Goal: Information Seeking & Learning: Learn about a topic

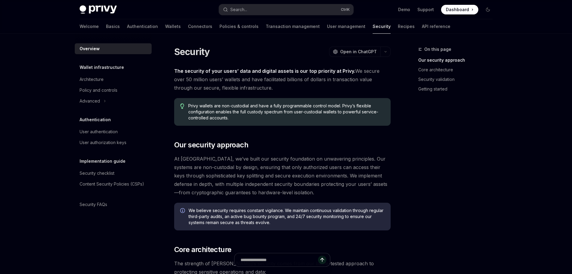
scroll to position [149, 0]
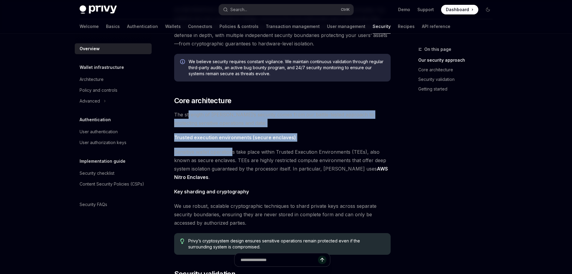
click at [240, 146] on div "The security of your users’ data and digital assets is our top priority at Priv…" at bounding box center [282, 186] width 217 height 536
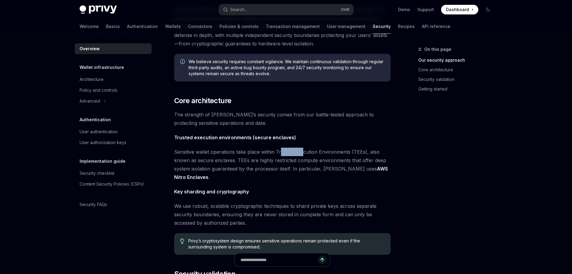
click at [305, 155] on span "Sensitive wallet operations take place within Trusted Execution Environments (T…" at bounding box center [282, 165] width 217 height 34
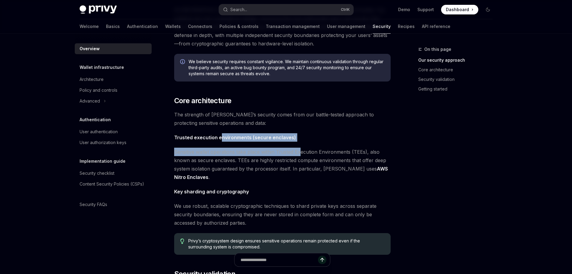
drag, startPoint x: 254, startPoint y: 148, endPoint x: 327, endPoint y: 156, distance: 74.0
click at [320, 154] on div "The security of your users’ data and digital assets is our top priority at Priv…" at bounding box center [282, 186] width 217 height 536
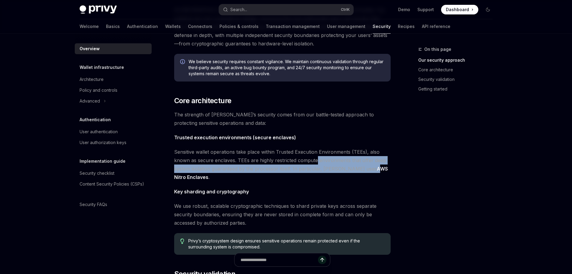
drag, startPoint x: 318, startPoint y: 164, endPoint x: 346, endPoint y: 162, distance: 28.0
click at [349, 165] on span "Sensitive wallet operations take place within Trusted Execution Environments (T…" at bounding box center [282, 165] width 217 height 34
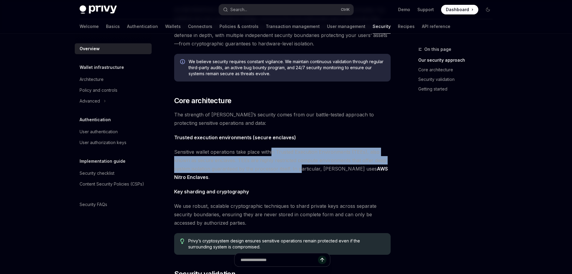
scroll to position [0, 0]
drag, startPoint x: 250, startPoint y: 167, endPoint x: 292, endPoint y: 167, distance: 42.4
click at [275, 167] on span "Sensitive wallet operations take place within Trusted Execution Environments (T…" at bounding box center [282, 165] width 217 height 34
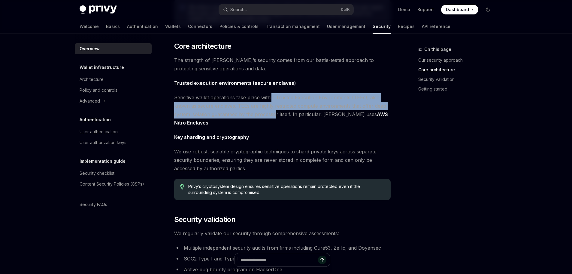
scroll to position [208, 0]
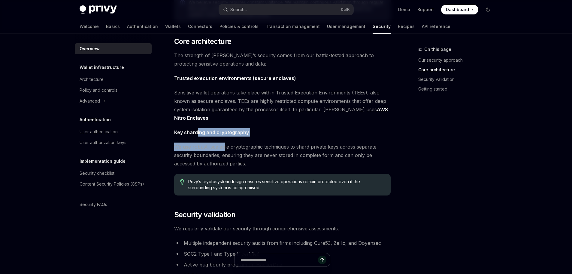
drag, startPoint x: 204, startPoint y: 132, endPoint x: 234, endPoint y: 145, distance: 33.0
click at [224, 145] on div "The security of your users’ data and digital assets is our top priority at Priv…" at bounding box center [282, 127] width 217 height 536
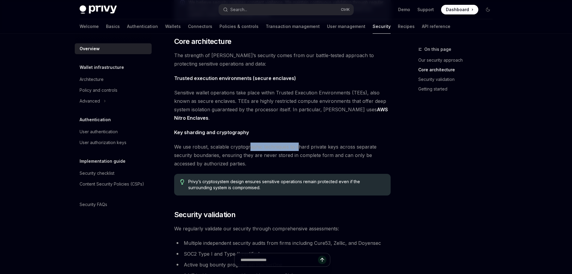
drag, startPoint x: 252, startPoint y: 146, endPoint x: 248, endPoint y: 147, distance: 4.0
click at [281, 147] on span "We use robust, scalable cryptographic techniques to shard private keys across s…" at bounding box center [282, 154] width 217 height 25
drag, startPoint x: 232, startPoint y: 146, endPoint x: 287, endPoint y: 146, distance: 55.0
click at [286, 146] on span "We use robust, scalable cryptographic techniques to shard private keys across s…" at bounding box center [282, 154] width 217 height 25
drag, startPoint x: 333, startPoint y: 150, endPoint x: 337, endPoint y: 148, distance: 4.7
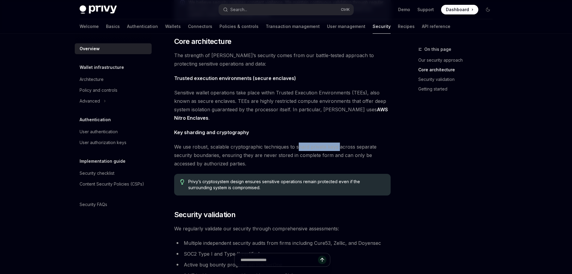
click at [337, 148] on span "We use robust, scalable cryptographic techniques to shard private keys across s…" at bounding box center [282, 154] width 217 height 25
drag, startPoint x: 271, startPoint y: 148, endPoint x: 310, endPoint y: 148, distance: 38.2
click at [306, 148] on span "We use robust, scalable cryptographic techniques to shard private keys across s…" at bounding box center [282, 154] width 217 height 25
drag, startPoint x: 348, startPoint y: 148, endPoint x: 354, endPoint y: 148, distance: 5.7
click at [355, 148] on span "We use robust, scalable cryptographic techniques to shard private keys across s…" at bounding box center [282, 154] width 217 height 25
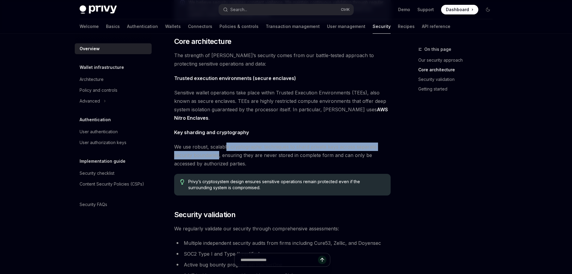
drag, startPoint x: 215, startPoint y: 145, endPoint x: 221, endPoint y: 155, distance: 12.2
click at [213, 154] on div "The security of your users’ data and digital assets is our top priority at Priv…" at bounding box center [282, 127] width 217 height 536
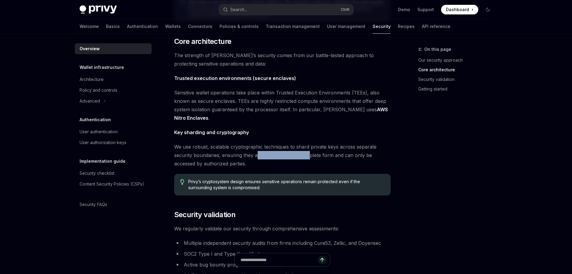
drag, startPoint x: 294, startPoint y: 154, endPoint x: 286, endPoint y: 147, distance: 10.6
click at [307, 154] on span "We use robust, scalable cryptographic techniques to shard private keys across s…" at bounding box center [282, 154] width 217 height 25
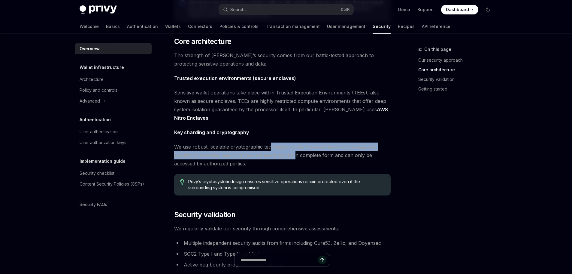
drag, startPoint x: 285, startPoint y: 144, endPoint x: 305, endPoint y: 158, distance: 24.3
click at [303, 158] on span "We use robust, scalable cryptographic techniques to shard private keys across s…" at bounding box center [282, 154] width 217 height 25
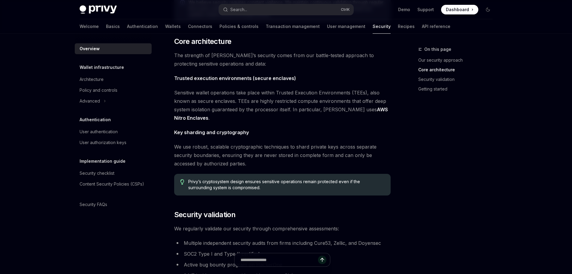
drag, startPoint x: 342, startPoint y: 162, endPoint x: 357, endPoint y: 156, distance: 16.3
click at [358, 157] on span "We use robust, scalable cryptographic techniques to shard private keys across s…" at bounding box center [282, 154] width 217 height 25
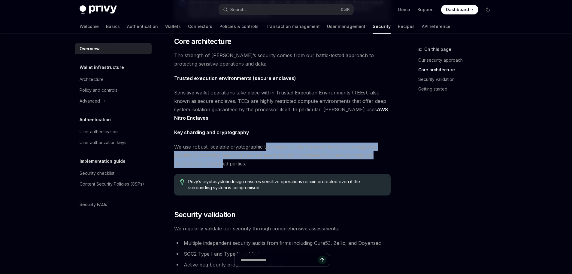
drag, startPoint x: 250, startPoint y: 141, endPoint x: 228, endPoint y: 167, distance: 33.7
click at [221, 166] on div "The security of your users’ data and digital assets is our top priority at Priv…" at bounding box center [282, 127] width 217 height 536
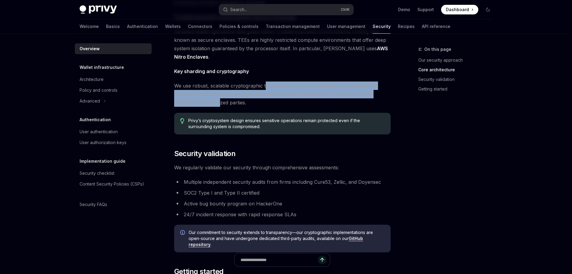
scroll to position [270, 0]
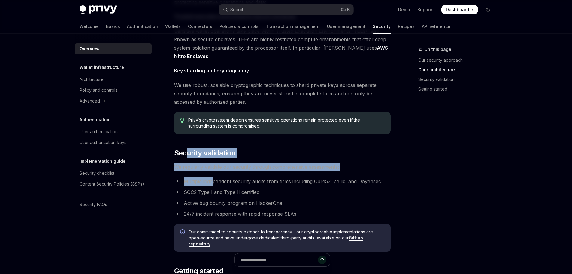
drag, startPoint x: 200, startPoint y: 151, endPoint x: 222, endPoint y: 182, distance: 37.6
click at [219, 182] on div "The security of your users’ data and digital assets is our top priority at Priv…" at bounding box center [282, 65] width 217 height 536
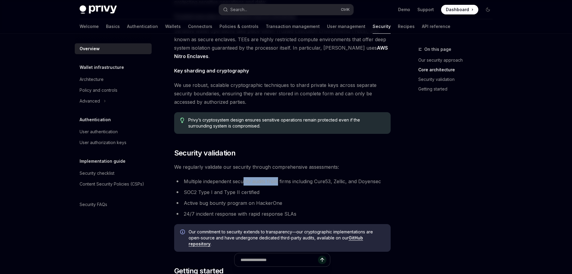
drag, startPoint x: 261, startPoint y: 183, endPoint x: 265, endPoint y: 175, distance: 8.8
click at [283, 183] on li "Multiple independent security audits from firms including Cure53, Zellic, and D…" at bounding box center [282, 181] width 217 height 8
drag, startPoint x: 312, startPoint y: 183, endPoint x: 341, endPoint y: 182, distance: 29.8
click at [343, 183] on li "Multiple independent security audits from firms including Cure53, Zellic, and D…" at bounding box center [282, 181] width 217 height 8
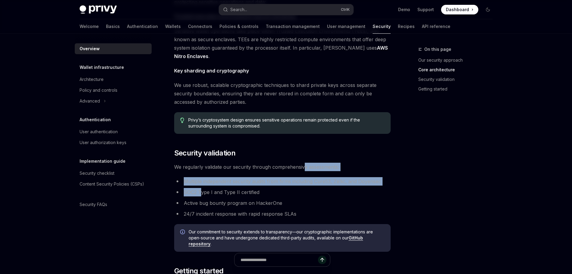
drag, startPoint x: 312, startPoint y: 172, endPoint x: 201, endPoint y: 192, distance: 112.0
click at [201, 192] on div "The security of your users’ data and digital assets is our top priority at Priv…" at bounding box center [282, 65] width 217 height 536
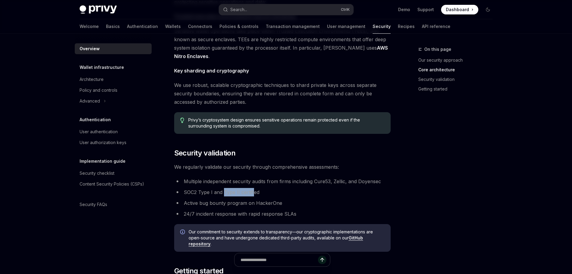
drag, startPoint x: 228, startPoint y: 194, endPoint x: 253, endPoint y: 194, distance: 25.0
click at [255, 194] on li "SOC2 Type I and Type II certified" at bounding box center [282, 192] width 217 height 8
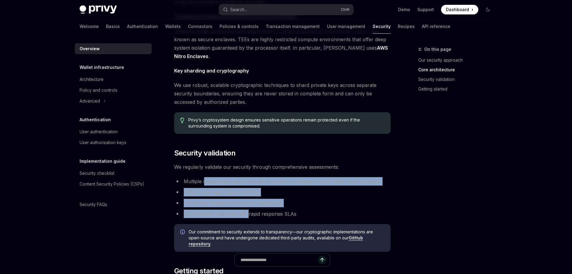
drag, startPoint x: 206, startPoint y: 180, endPoint x: 264, endPoint y: 214, distance: 68.1
click at [263, 214] on ul "Multiple independent security audits from firms including Cure53, Zellic, and D…" at bounding box center [282, 197] width 217 height 41
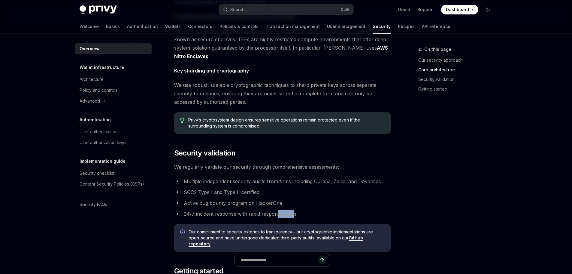
drag, startPoint x: 277, startPoint y: 214, endPoint x: 298, endPoint y: 210, distance: 21.2
click at [295, 210] on li "24/7 incident response with rapid response SLAs" at bounding box center [282, 213] width 217 height 8
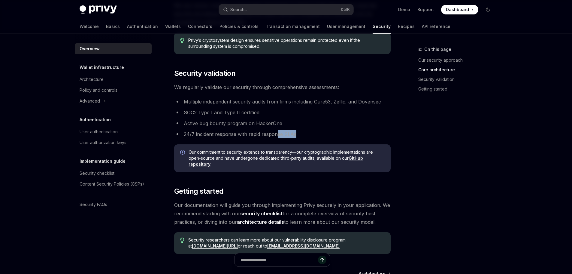
scroll to position [350, 0]
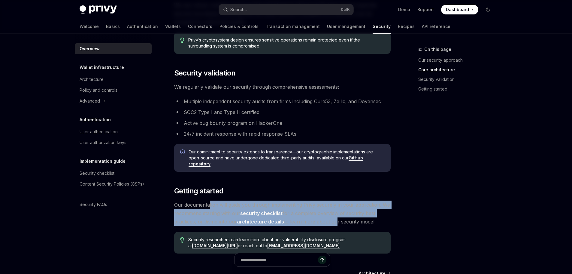
drag, startPoint x: 212, startPoint y: 195, endPoint x: 349, endPoint y: 223, distance: 139.2
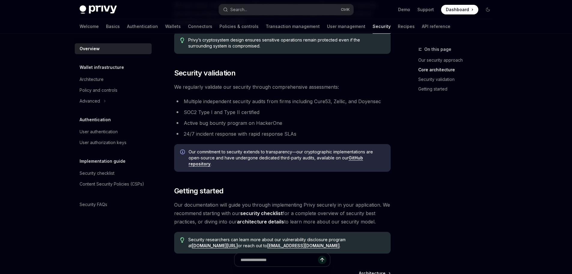
click at [349, 223] on span "Our documentation will guide you through implementing Privy securely in your ap…" at bounding box center [282, 212] width 217 height 25
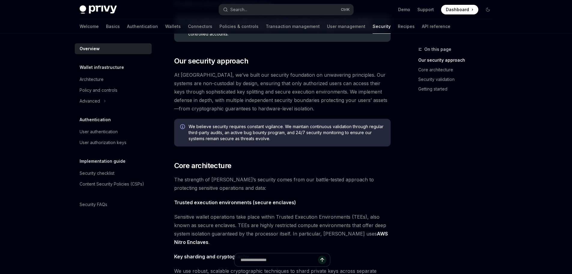
scroll to position [0, 0]
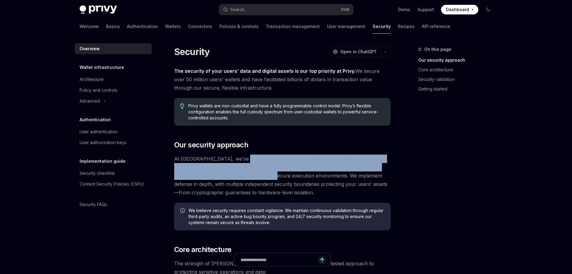
drag, startPoint x: 249, startPoint y: 159, endPoint x: 286, endPoint y: 187, distance: 47.0
click at [282, 183] on span "At [GEOGRAPHIC_DATA], we’ve built our security foundation on unwavering princip…" at bounding box center [282, 175] width 217 height 42
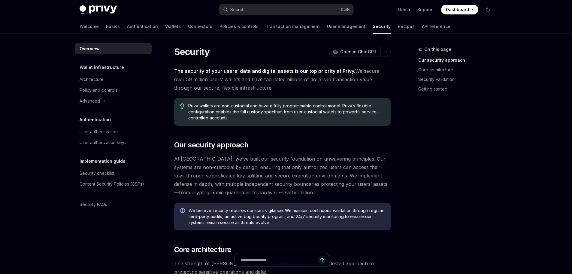
click at [302, 194] on span "At [GEOGRAPHIC_DATA], we’ve built our security foundation on unwavering princip…" at bounding box center [282, 175] width 217 height 42
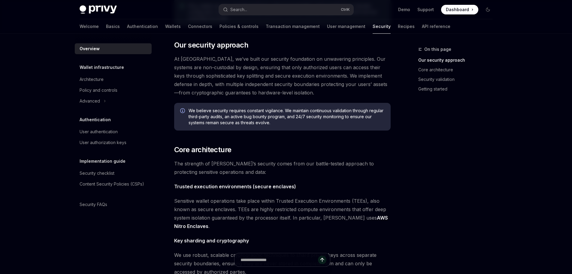
scroll to position [100, 0]
click at [96, 79] on div "Architecture" at bounding box center [92, 79] width 24 height 7
type textarea "*"
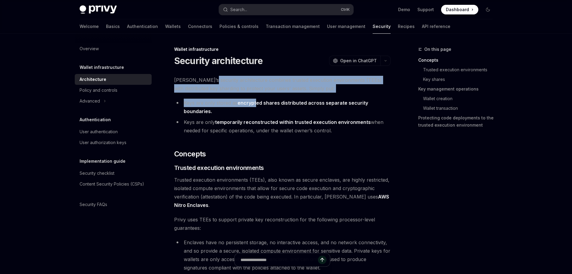
drag, startPoint x: 230, startPoint y: 76, endPoint x: 305, endPoint y: 102, distance: 79.7
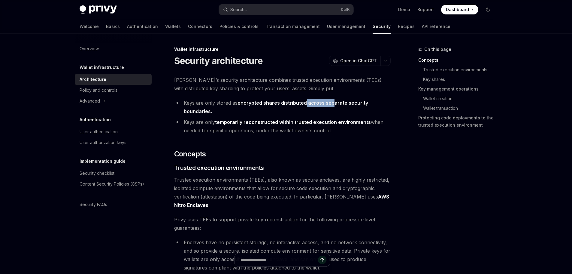
drag, startPoint x: 305, startPoint y: 102, endPoint x: 337, endPoint y: 102, distance: 31.9
click at [339, 102] on strong "encrypted shares distributed across separate security boundaries." at bounding box center [276, 107] width 185 height 14
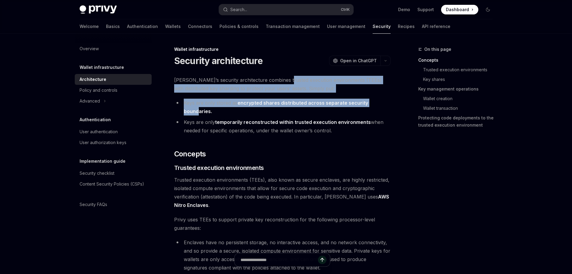
drag, startPoint x: 292, startPoint y: 95, endPoint x: 203, endPoint y: 117, distance: 91.3
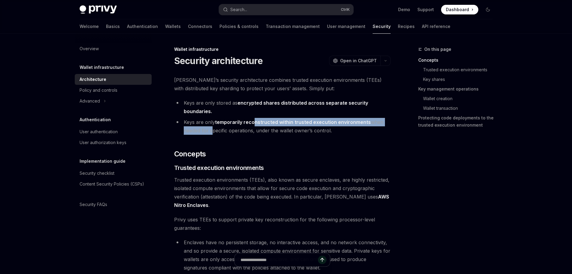
drag, startPoint x: 214, startPoint y: 129, endPoint x: 241, endPoint y: 124, distance: 27.1
click at [250, 125] on li "Keys are only temporarily reconstructed within trusted execution environments w…" at bounding box center [282, 126] width 217 height 17
drag, startPoint x: 189, startPoint y: 118, endPoint x: 290, endPoint y: 133, distance: 101.8
click at [266, 133] on li "Keys are only temporarily reconstructed within trusted execution environments w…" at bounding box center [282, 126] width 217 height 17
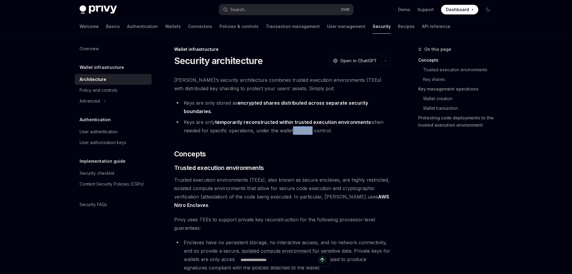
click at [310, 133] on li "Keys are only temporarily reconstructed within trusted execution environments w…" at bounding box center [282, 126] width 217 height 17
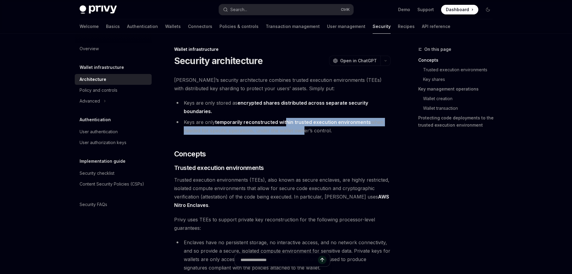
drag, startPoint x: 336, startPoint y: 129, endPoint x: 255, endPoint y: 121, distance: 81.8
click at [315, 131] on li "Keys are only temporarily reconstructed within trusted execution environments w…" at bounding box center [282, 126] width 217 height 17
drag, startPoint x: 265, startPoint y: 127, endPoint x: 311, endPoint y: 137, distance: 47.3
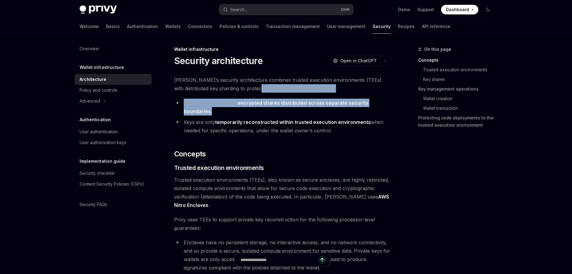
drag
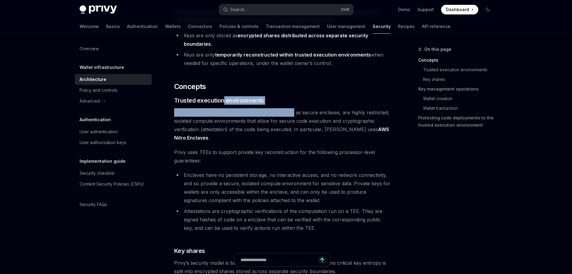
scroll to position [68, 0]
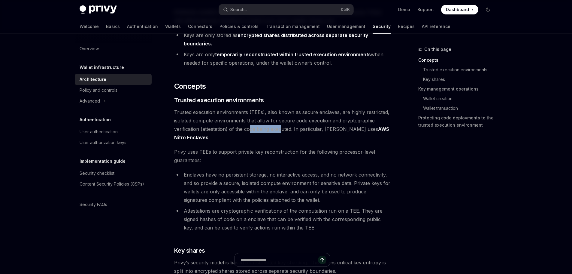
click at [282, 130] on span "Trusted execution environments (TEEs), also known as secure enclaves, are highl…" at bounding box center [282, 125] width 217 height 34
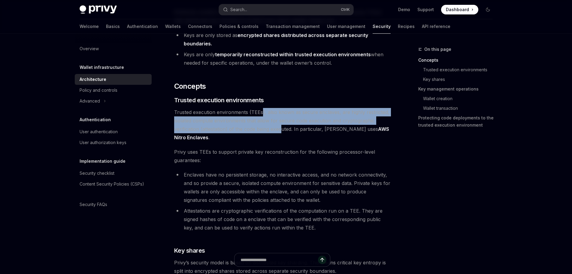
click at [285, 127] on span "Trusted execution environments (TEEs), also known as secure enclaves, are highl…" at bounding box center [282, 125] width 217 height 34
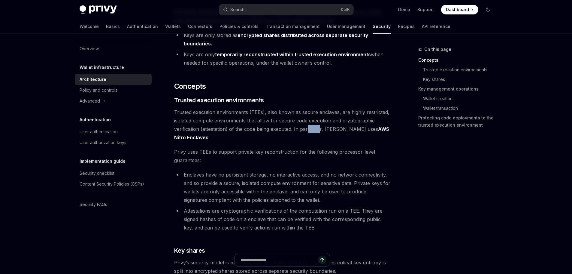
click at [322, 131] on span "Trusted execution environments (TEEs), also known as secure enclaves, are highl…" at bounding box center [282, 125] width 217 height 34
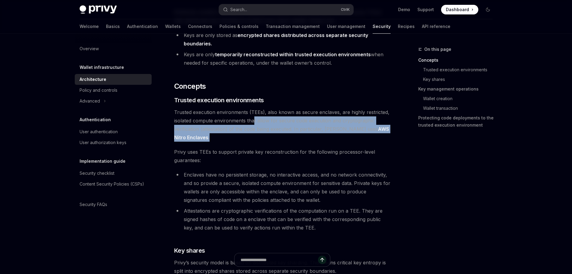
click at [216, 137] on span "Trusted execution environments (TEEs), also known as secure enclaves, are highl…" at bounding box center [282, 125] width 217 height 34
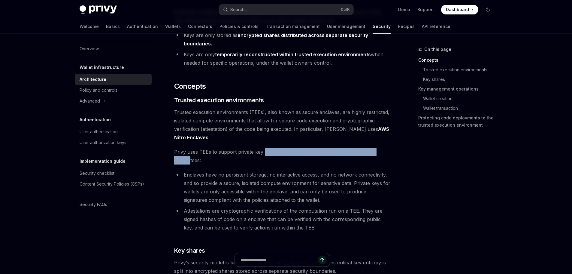
click at [275, 153] on span "Privy uses TEEs to support private key reconstruction for the following process…" at bounding box center [282, 156] width 217 height 17
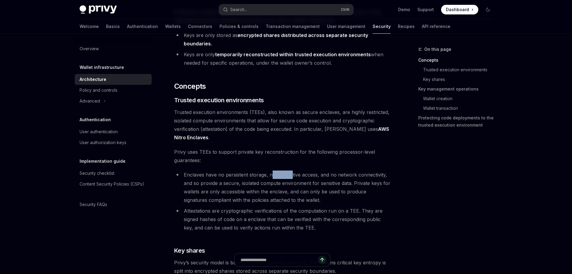
click at [295, 174] on li "Enclaves have no persistent storage, no interactive access, and no network conn…" at bounding box center [282, 187] width 217 height 34
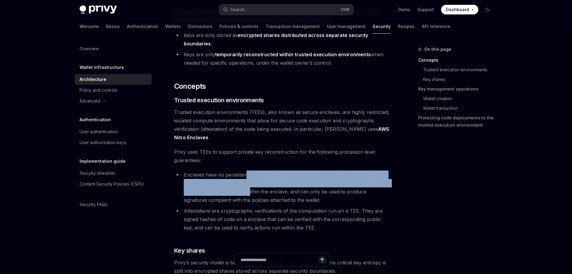
click at [252, 189] on li "Enclaves have no persistent storage, no interactive access, and no network conn…" at bounding box center [282, 187] width 217 height 34
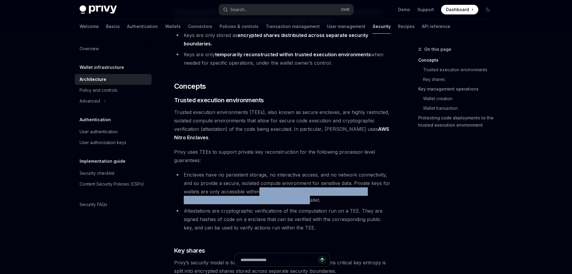
click at [288, 197] on li "Enclaves have no persistent storage, no interactive access, and no network conn…" at bounding box center [282, 187] width 217 height 34
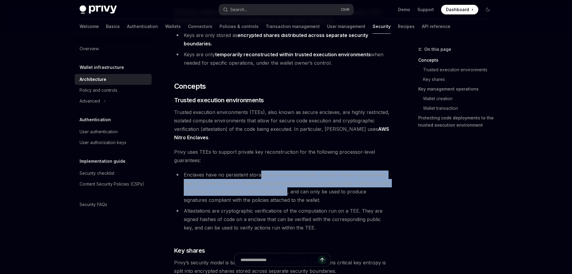
drag, startPoint x: 261, startPoint y: 177, endPoint x: 322, endPoint y: 190, distance: 62.9
click at [296, 188] on li "Enclaves have no persistent storage, no interactive access, and no network conn…" at bounding box center [282, 187] width 217 height 34
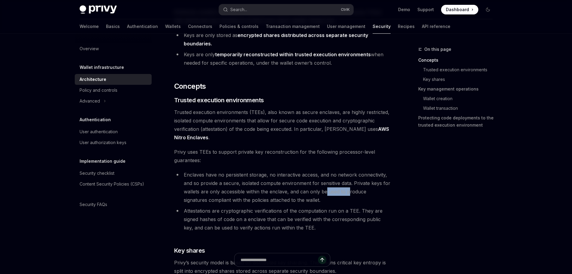
click at [349, 190] on li "Enclaves have no persistent storage, no interactive access, and no network conn…" at bounding box center [282, 187] width 217 height 34
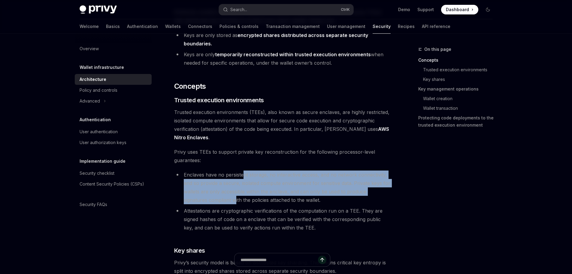
click at [222, 204] on li "Enclaves have no persistent storage, no interactive access, and no network conn…" at bounding box center [282, 187] width 217 height 34
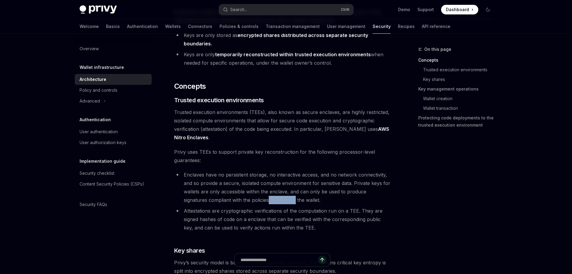
click at [270, 200] on li "Enclaves have no persistent storage, no interactive access, and no network conn…" at bounding box center [282, 187] width 217 height 34
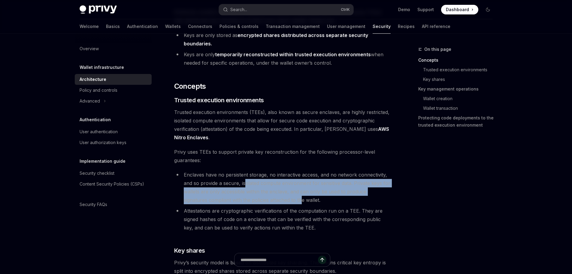
click at [279, 197] on li "Enclaves have no persistent storage, no interactive access, and no network conn…" at bounding box center [282, 187] width 217 height 34
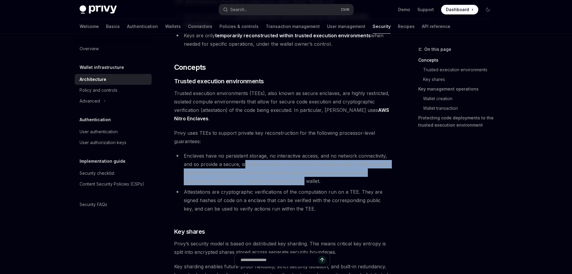
scroll to position [87, 0]
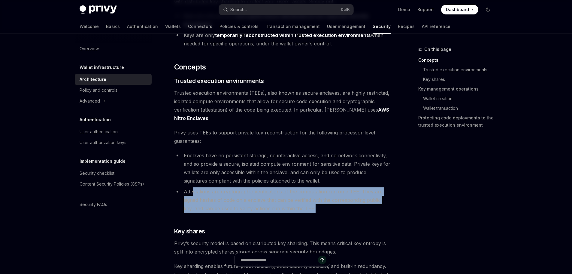
click at [292, 207] on li "Attestations are cryptographic verifications of the computation run on a TEE. T…" at bounding box center [282, 199] width 217 height 25
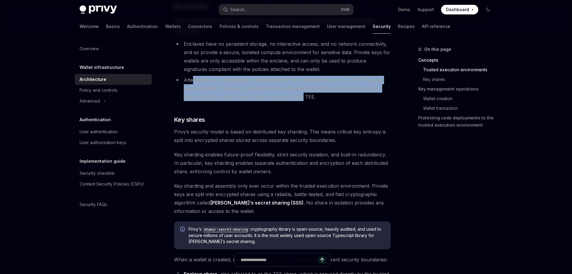
scroll to position [200, 0]
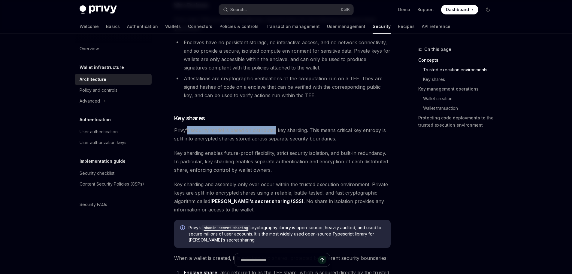
click at [277, 131] on span "Privy’s security model is based on distributed key sharding. This means critica…" at bounding box center [282, 134] width 217 height 17
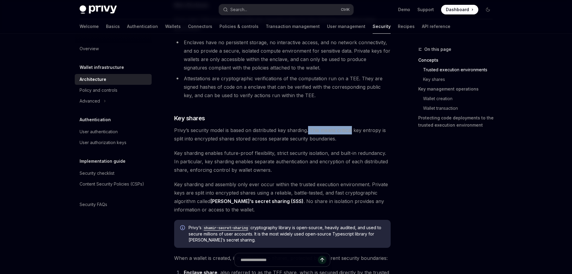
click at [353, 129] on span "Privy’s security model is based on distributed key sharding. This means critica…" at bounding box center [282, 134] width 217 height 17
click at [363, 130] on span "Privy’s security model is based on distributed key sharding. This means critica…" at bounding box center [282, 134] width 217 height 17
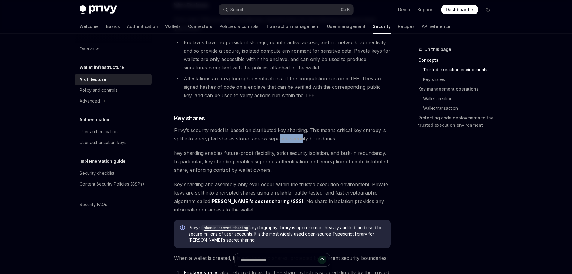
click at [295, 137] on span "Privy’s security model is based on distributed key sharding. This means critica…" at bounding box center [282, 134] width 217 height 17
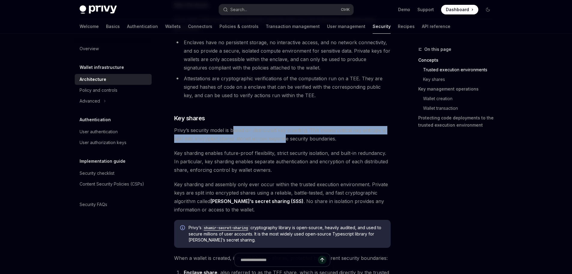
click at [292, 141] on span "Privy’s security model is based on distributed key sharding. This means critica…" at bounding box center [282, 134] width 217 height 17
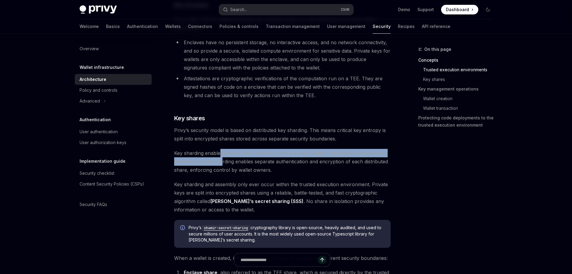
click at [205, 160] on span "Key sharding enables future-proof flexibility, strict security isolation, and b…" at bounding box center [282, 161] width 217 height 25
click at [339, 157] on span "Key sharding enables future-proof flexibility, strict security isolation, and b…" at bounding box center [282, 161] width 217 height 25
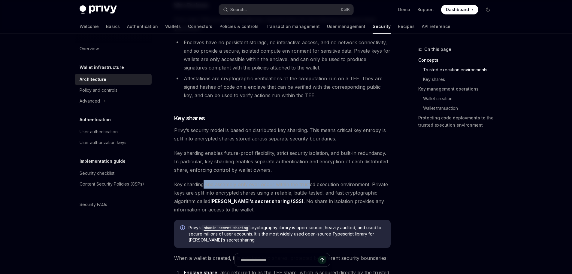
click at [309, 188] on span "Key sharding and assembly only ever occur within the trusted execution environm…" at bounding box center [282, 197] width 217 height 34
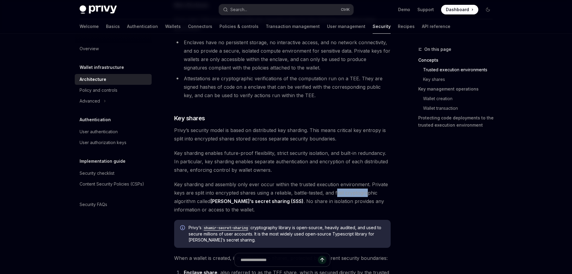
click at [368, 191] on span "Key sharding and assembly only ever occur within the trusted execution environm…" at bounding box center [282, 197] width 217 height 34
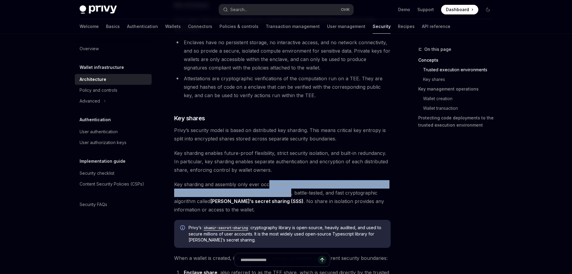
click at [300, 198] on span "Key sharding and assembly only ever occur within the trusted execution environm…" at bounding box center [282, 197] width 217 height 34
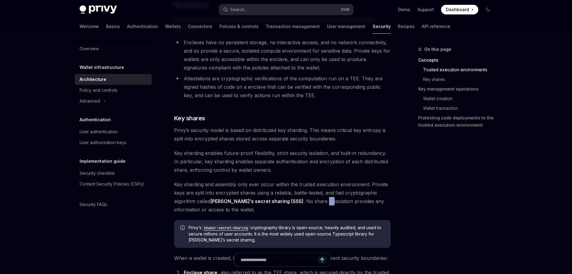
click at [309, 202] on span "Key sharding and assembly only ever occur within the trusted execution environm…" at bounding box center [282, 197] width 217 height 34
click at [362, 203] on span "Key sharding and assembly only ever occur within the trusted execution environm…" at bounding box center [282, 197] width 217 height 34
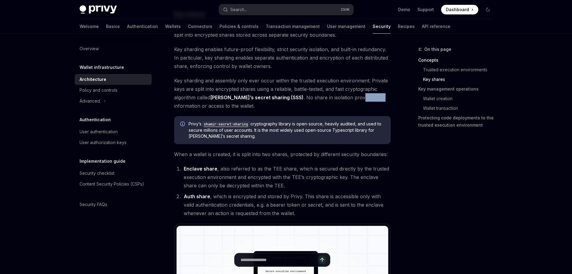
scroll to position [304, 0]
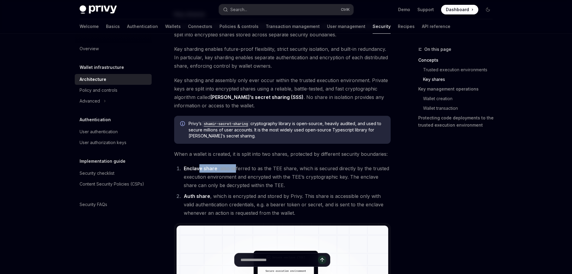
click at [239, 170] on li "Enclave share , also referred to as the TEE share, which is secured directly by…" at bounding box center [286, 176] width 209 height 25
click at [293, 169] on li "Enclave share , also referred to as the TEE share, which is secured directly by…" at bounding box center [286, 176] width 209 height 25
click at [319, 168] on li "Enclave share , also referred to as the TEE share, which is secured directly by…" at bounding box center [286, 176] width 209 height 25
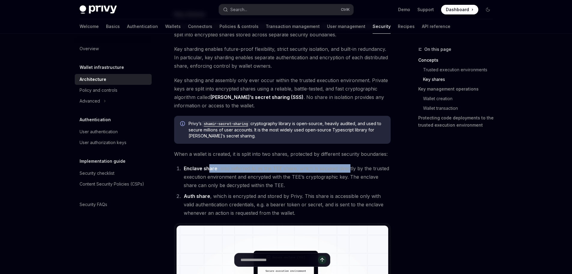
click at [207, 169] on li "Enclave share , also referred to as the TEE share, which is secured directly by…" at bounding box center [286, 176] width 209 height 25
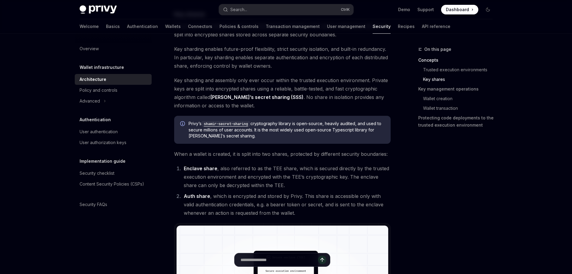
click at [343, 179] on li "Enclave share , also referred to as the TEE share, which is secured directly by…" at bounding box center [286, 176] width 209 height 25
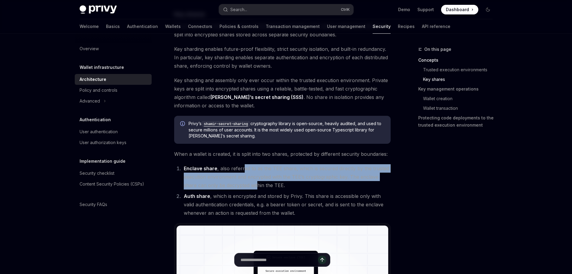
click at [234, 189] on li "Enclave share , also referred to as the TEE share, which is secured directly by…" at bounding box center [286, 176] width 209 height 25
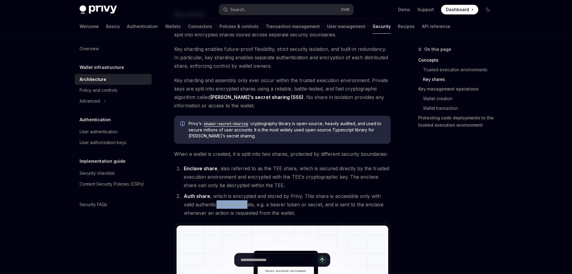
click at [244, 201] on li "Auth share , which is encrypted and stored by Privy. This share is accessible o…" at bounding box center [286, 204] width 209 height 25
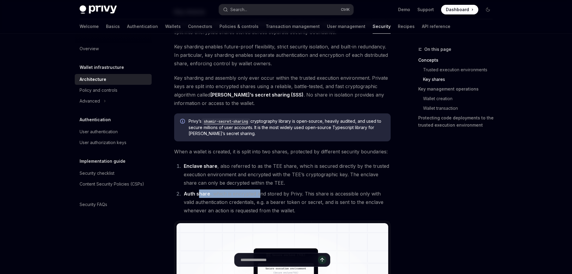
scroll to position [307, 0]
click at [262, 194] on li "Auth share , which is encrypted and stored by Privy. This share is accessible o…" at bounding box center [286, 201] width 209 height 25
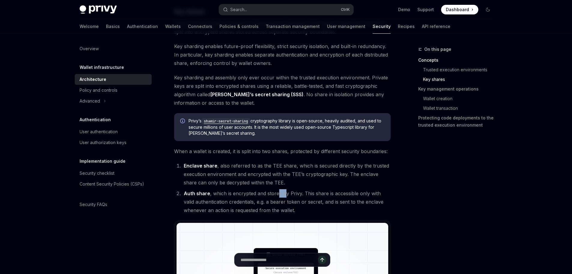
click at [286, 193] on li "Auth share , which is encrypted and stored by Privy. This share is accessible o…" at bounding box center [286, 201] width 209 height 25
click at [295, 193] on li "Auth share , which is encrypted and stored by Privy. This share is accessible o…" at bounding box center [286, 201] width 209 height 25
click at [340, 192] on li "Auth share , which is encrypted and stored by Privy. This share is accessible o…" at bounding box center [286, 201] width 209 height 25
click at [200, 201] on li "Auth share , which is encrypted and stored by Privy. This share is accessible o…" at bounding box center [286, 201] width 209 height 25
click at [254, 199] on li "Auth share , which is encrypted and stored by Privy. This share is accessible o…" at bounding box center [286, 201] width 209 height 25
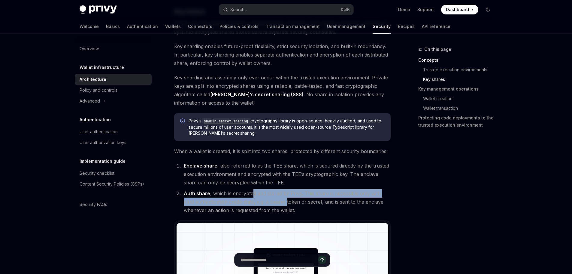
click at [290, 202] on li "Auth share , which is encrypted and stored by Privy. This share is accessible o…" at bounding box center [286, 201] width 209 height 25
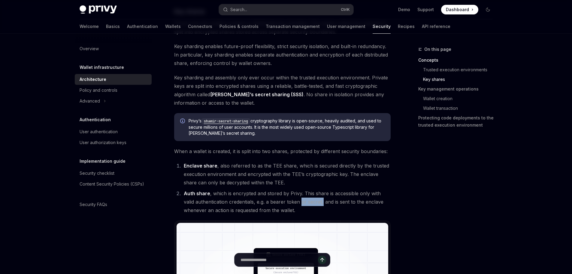
click at [323, 201] on li "Auth share , which is encrypted and stored by Privy. This share is accessible o…" at bounding box center [286, 201] width 209 height 25
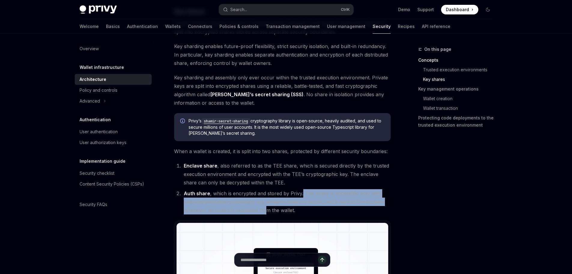
click at [265, 206] on li "Auth share , which is encrypted and stored by Privy. This share is accessible o…" at bounding box center [286, 201] width 209 height 25
click at [290, 209] on li "Auth share , which is encrypted and stored by Privy. This share is accessible o…" at bounding box center [286, 201] width 209 height 25
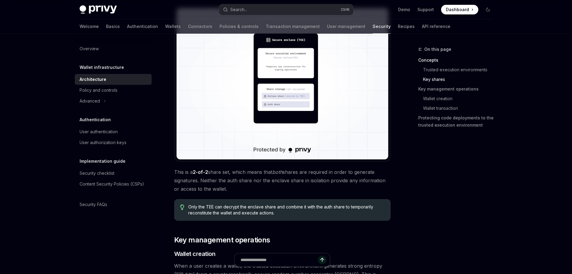
scroll to position [521, 0]
click at [249, 170] on span "This is a 2-of-2 share set, which means that both shares are required in order …" at bounding box center [282, 180] width 217 height 25
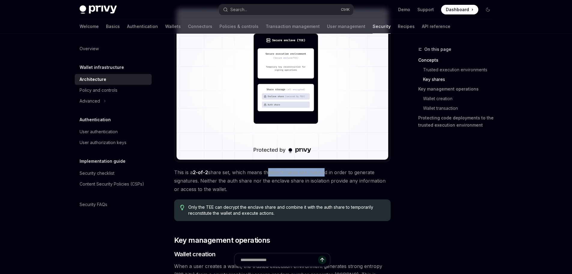
click at [326, 172] on span "This is a 2-of-2 share set, which means that both shares are required in order …" at bounding box center [282, 180] width 217 height 25
click at [370, 174] on span "This is a 2-of-2 share set, which means that both shares are required in order …" at bounding box center [282, 180] width 217 height 25
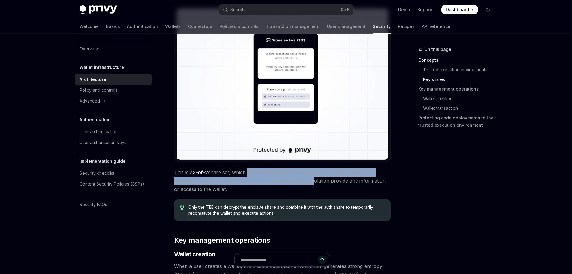
click at [309, 182] on span "This is a 2-of-2 share set, which means that both shares are required in order …" at bounding box center [282, 180] width 217 height 25
click at [240, 193] on span "This is a 2-of-2 share set, which means that both shares are required in order …" at bounding box center [282, 180] width 217 height 25
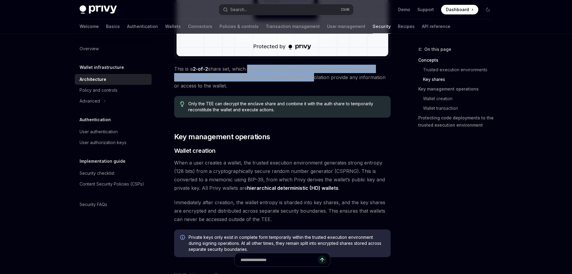
scroll to position [624, 0]
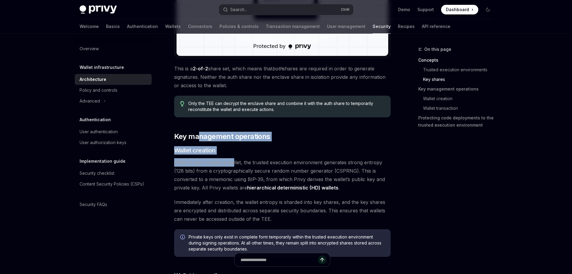
click at [239, 162] on div "[PERSON_NAME]’s security architecture combines trusted execution environments (…" at bounding box center [282, 125] width 217 height 1349
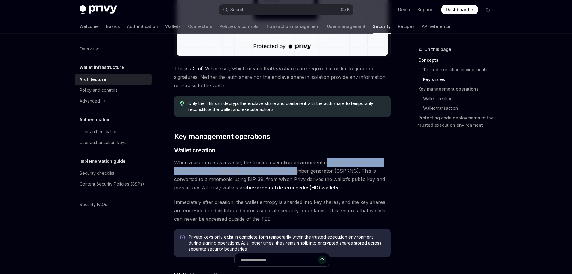
click at [326, 165] on span "When a user creates a wallet, the trusted execution environment generates stron…" at bounding box center [282, 175] width 217 height 34
click at [289, 172] on span "When a user creates a wallet, the trusted execution environment generates stron…" at bounding box center [282, 175] width 217 height 34
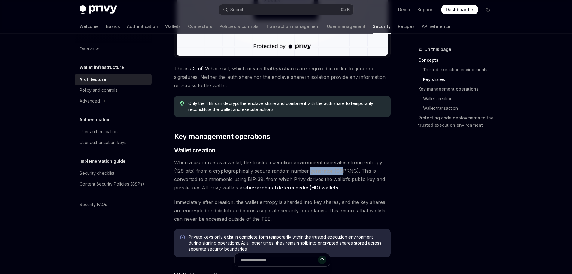
click at [325, 173] on span "When a user creates a wallet, the trusted execution environment generates stron…" at bounding box center [282, 175] width 217 height 34
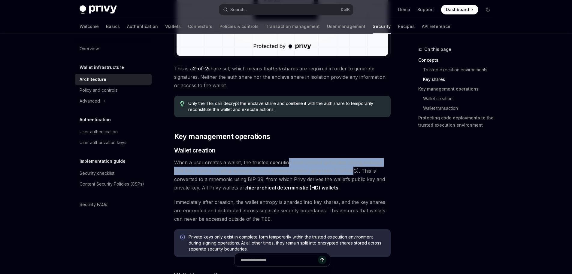
click at [346, 173] on span "When a user creates a wallet, the trusted execution environment generates stron…" at bounding box center [282, 175] width 217 height 34
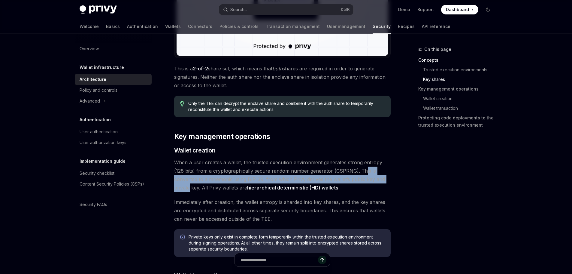
click at [374, 176] on span "When a user creates a wallet, the trusted execution environment generates stron…" at bounding box center [282, 175] width 217 height 34
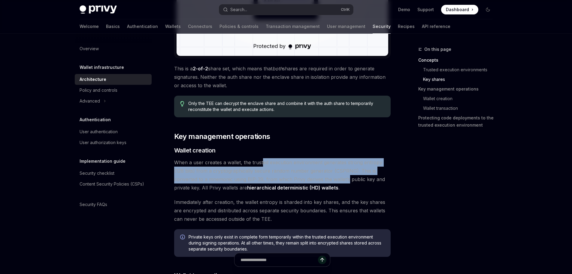
click at [322, 180] on span "When a user creates a wallet, the trusted execution environment generates stron…" at bounding box center [282, 175] width 217 height 34
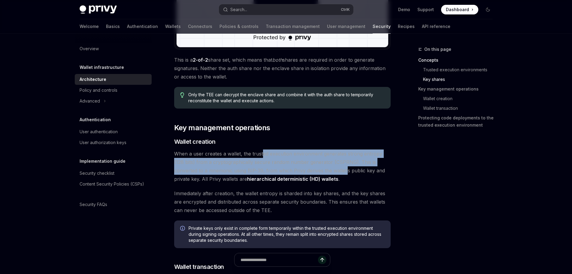
scroll to position [633, 0]
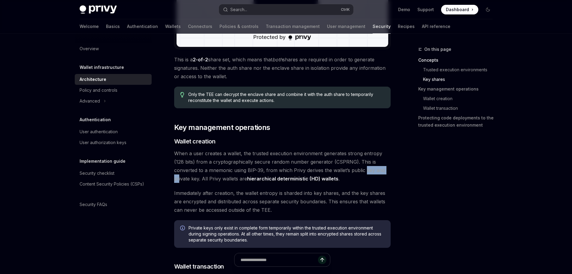
click at [368, 168] on span "When a user creates a wallet, the trusted execution environment generates stron…" at bounding box center [282, 166] width 217 height 34
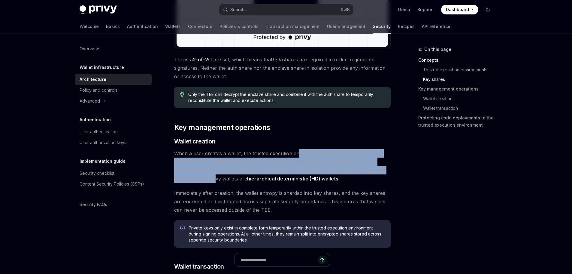
click at [188, 179] on span "When a user creates a wallet, the trusted execution environment generates stron…" at bounding box center [282, 166] width 217 height 34
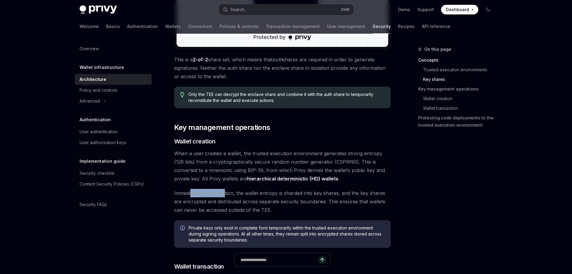
click at [224, 196] on span "Immediately after creation, the wallet entropy is sharded into key shares, and …" at bounding box center [282, 201] width 217 height 25
click at [279, 195] on span "Immediately after creation, the wallet entropy is sharded into key shares, and …" at bounding box center [282, 201] width 217 height 25
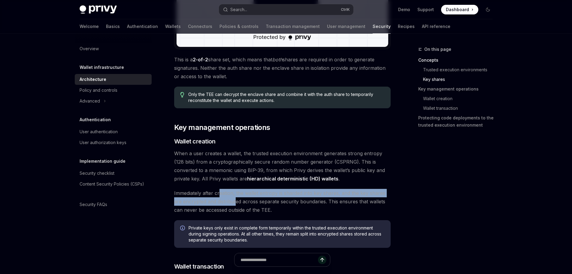
click at [238, 206] on span "Immediately after creation, the wallet entropy is sharded into key shares, and …" at bounding box center [282, 201] width 217 height 25
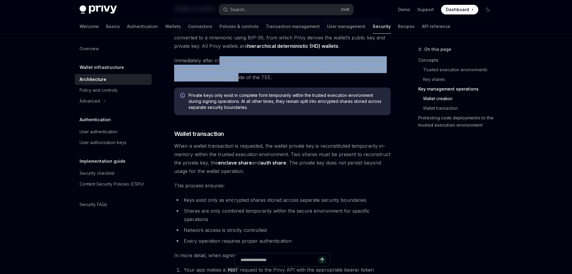
scroll to position [766, 0]
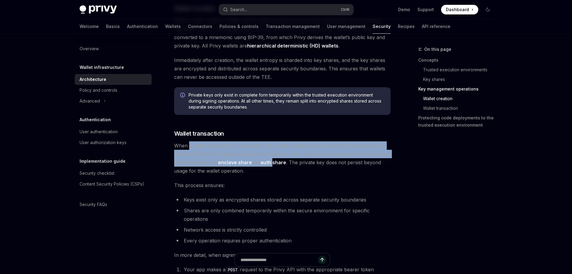
click at [282, 160] on span "When a wallet transaction is requested, the wallet private key is reconstituted…" at bounding box center [282, 158] width 217 height 34
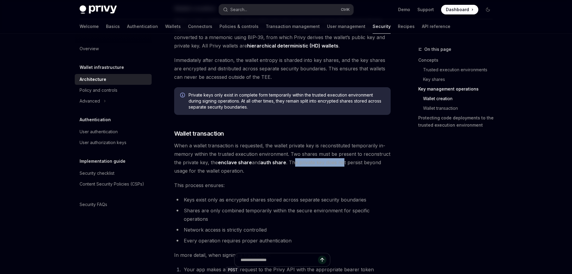
click at [346, 163] on span "When a wallet transaction is requested, the wallet private key is reconstituted…" at bounding box center [282, 158] width 217 height 34
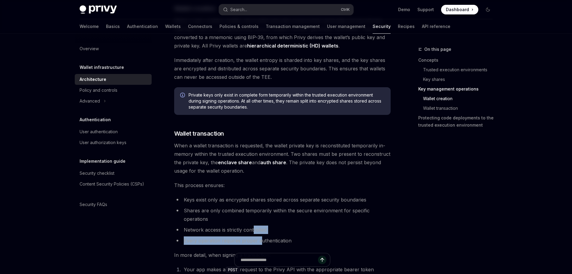
click at [266, 237] on ul "Keys exist only as encrypted shares stored across separate security boundaries …" at bounding box center [282, 219] width 217 height 49
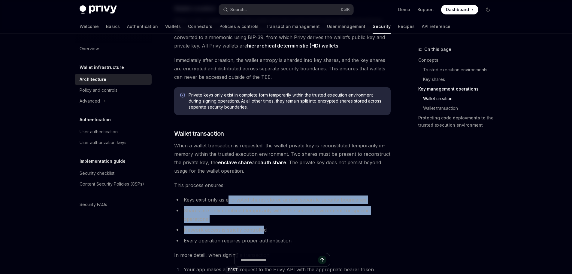
click at [267, 228] on ul "Keys exist only as encrypted shares stored across separate security boundaries …" at bounding box center [282, 219] width 217 height 49
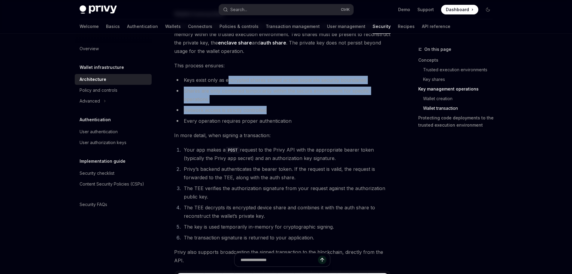
scroll to position [886, 0]
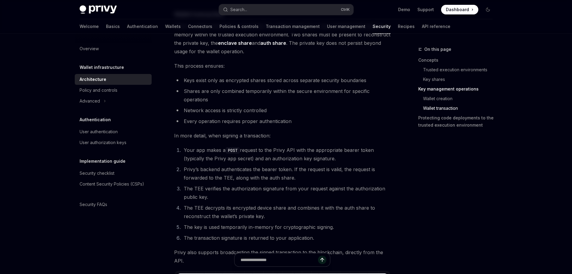
click at [261, 203] on li "The TEE decrypts its encrypted device share and combines it with the auth share…" at bounding box center [286, 211] width 209 height 17
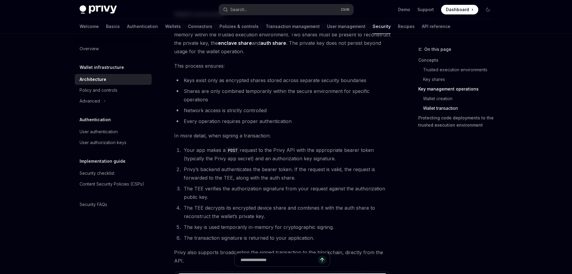
click at [289, 232] on ol "Your app makes a POST request to the Privy API with the appropriate bearer toke…" at bounding box center [282, 194] width 217 height 96
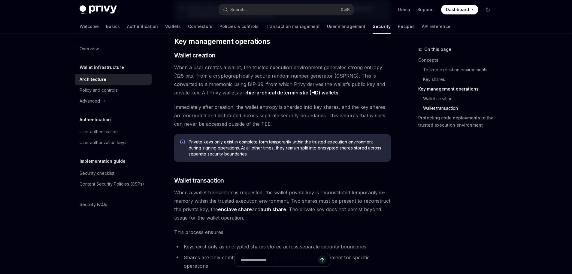
scroll to position [670, 0]
